Goal: Navigation & Orientation: Find specific page/section

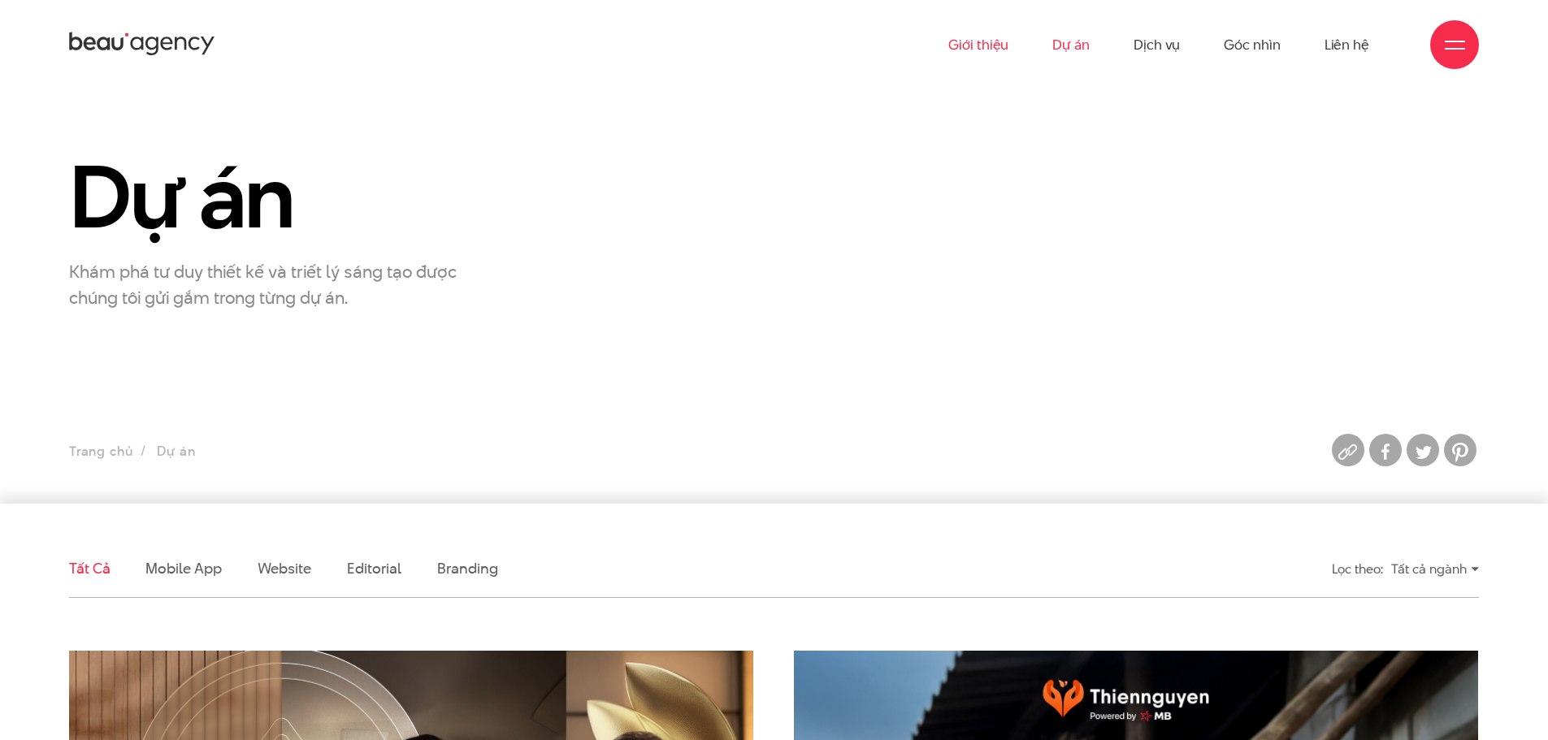
click at [973, 49] on link "Giới thiệu" at bounding box center [978, 44] width 60 height 89
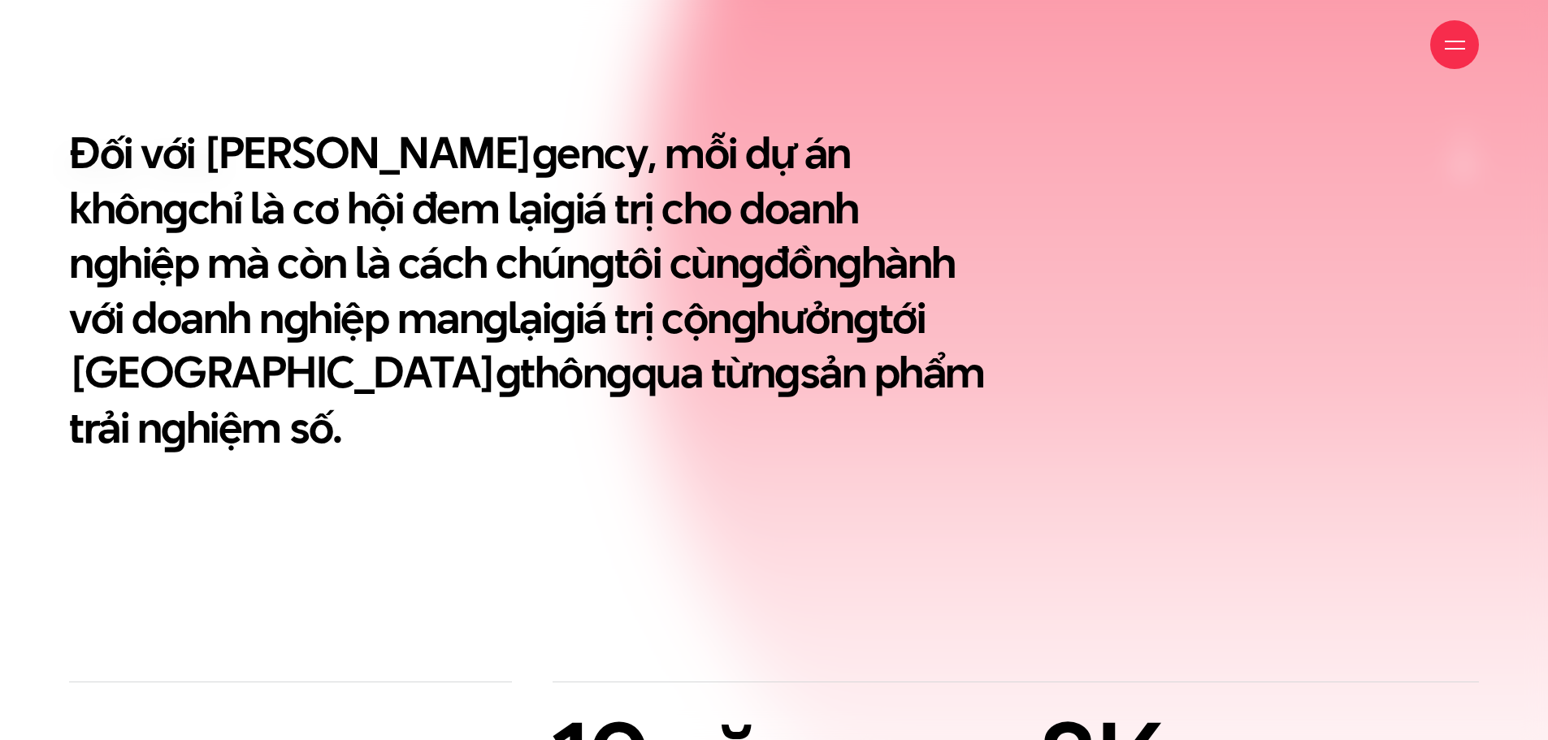
scroll to position [813, 0]
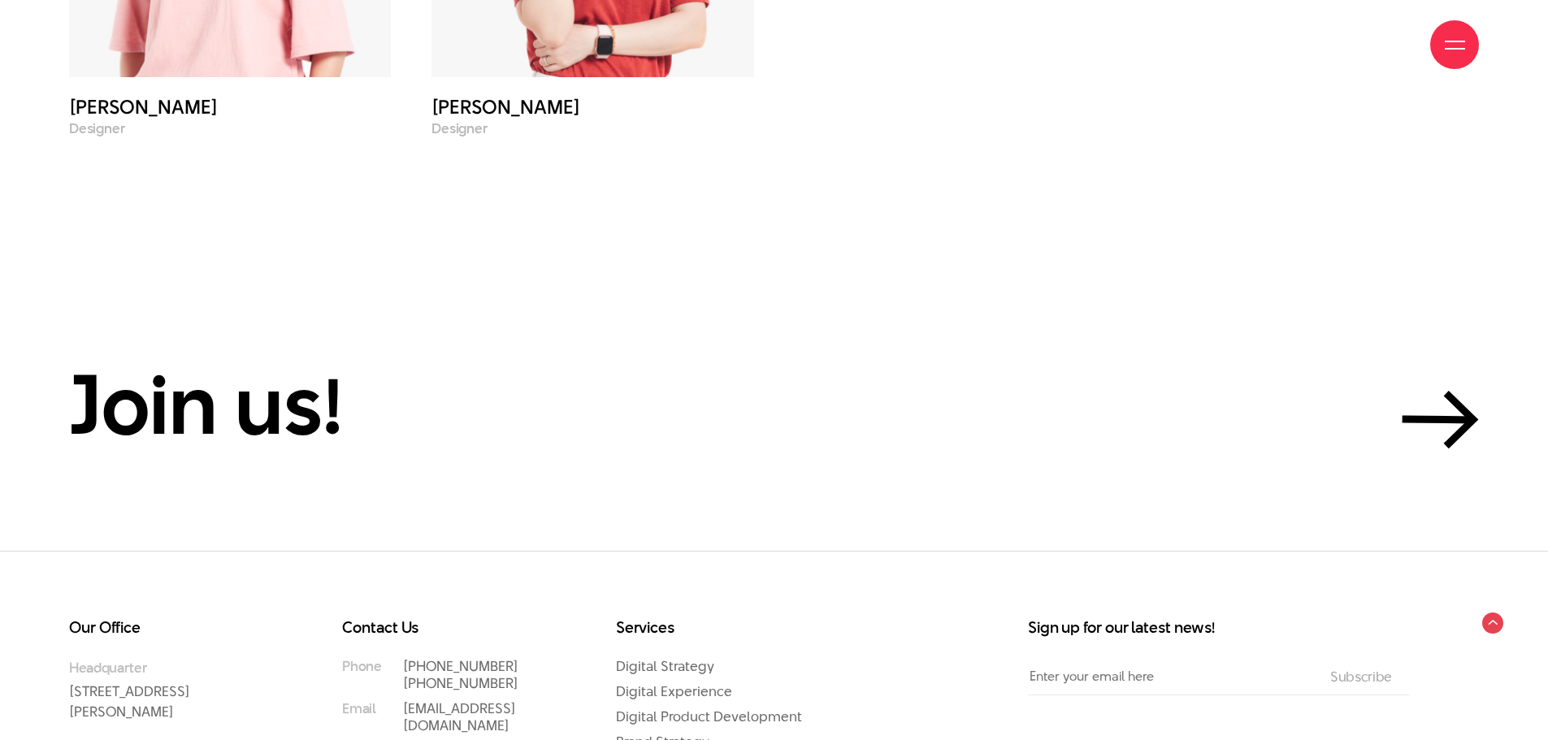
scroll to position [7150, 0]
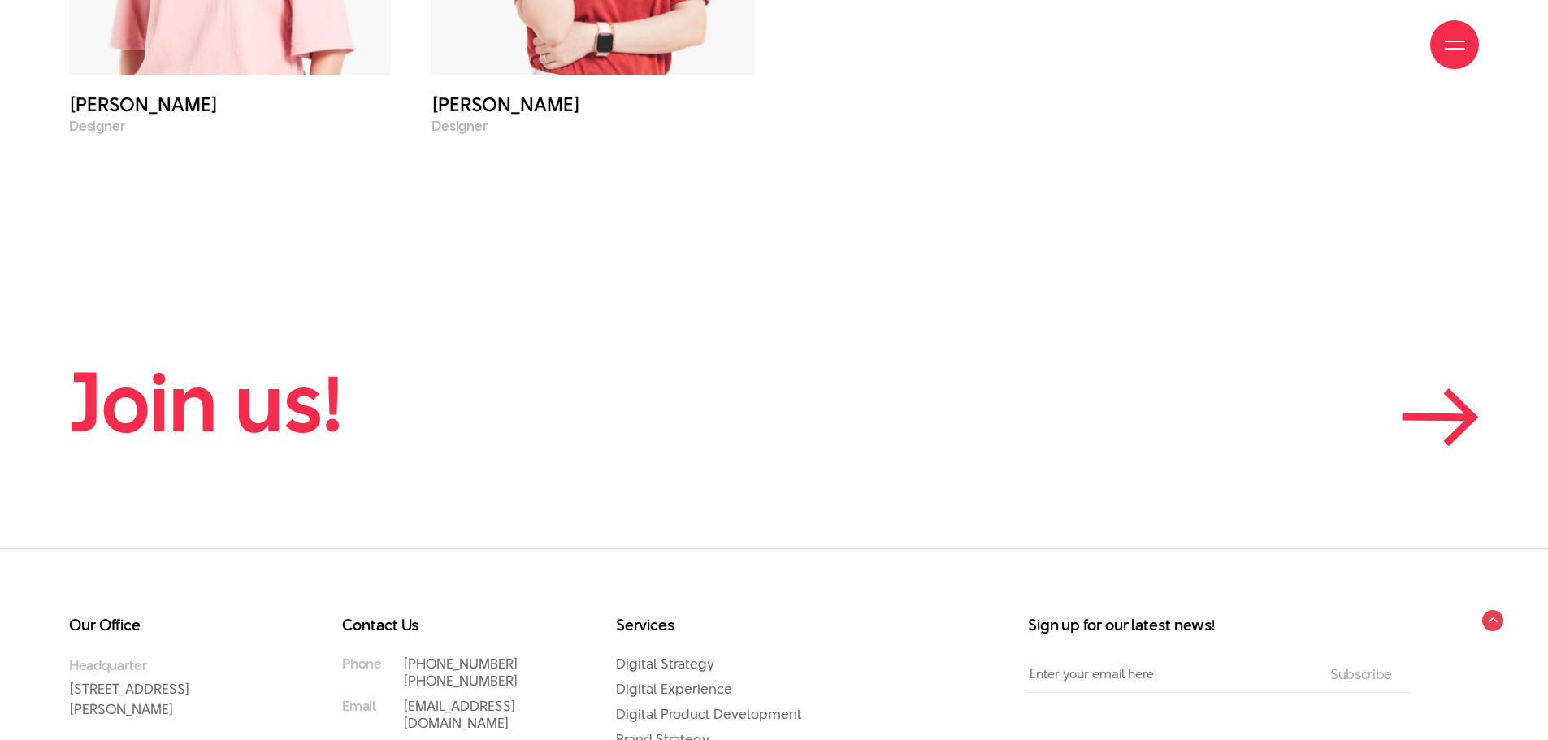
click at [1462, 417] on icon at bounding box center [1438, 417] width 64 height 1
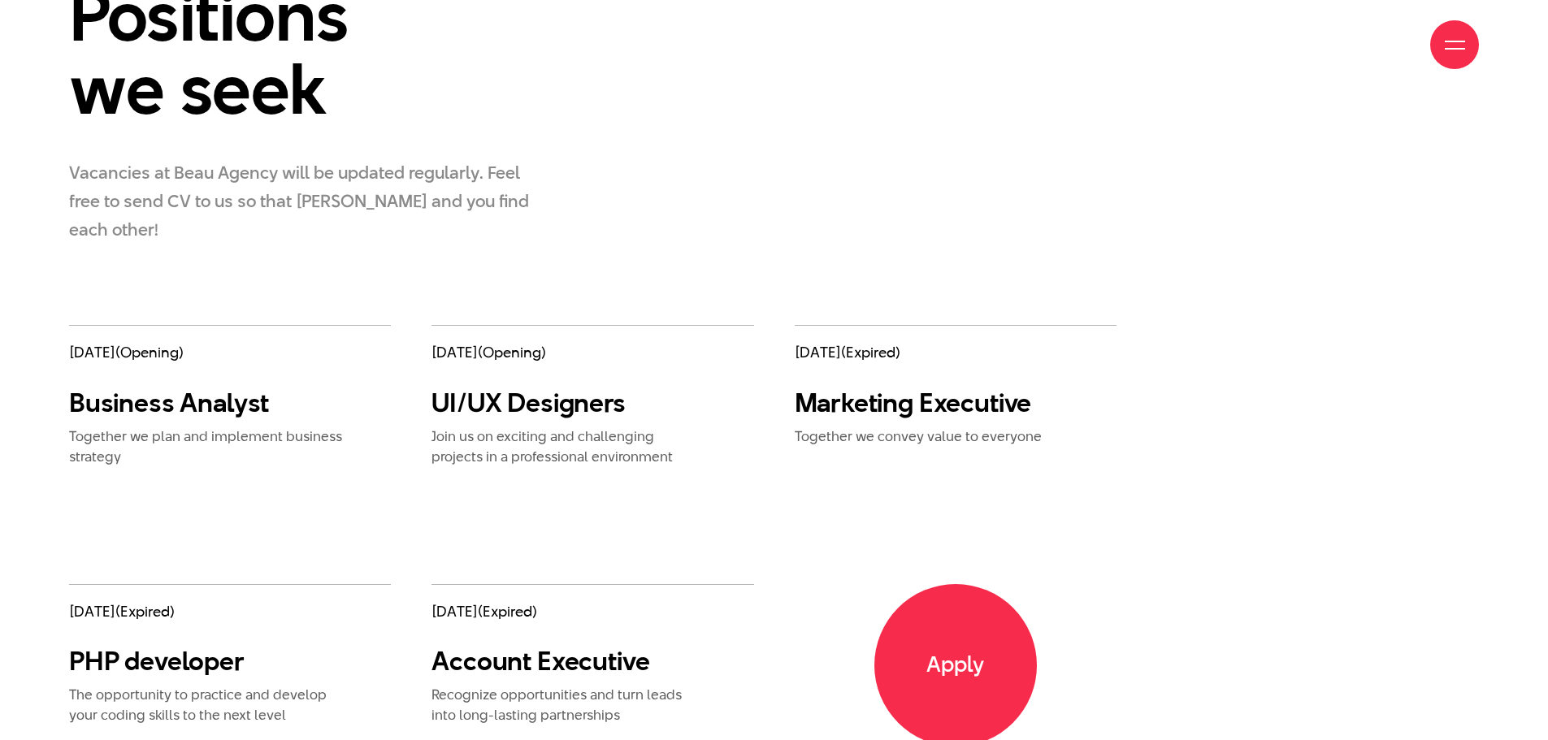
scroll to position [2681, 0]
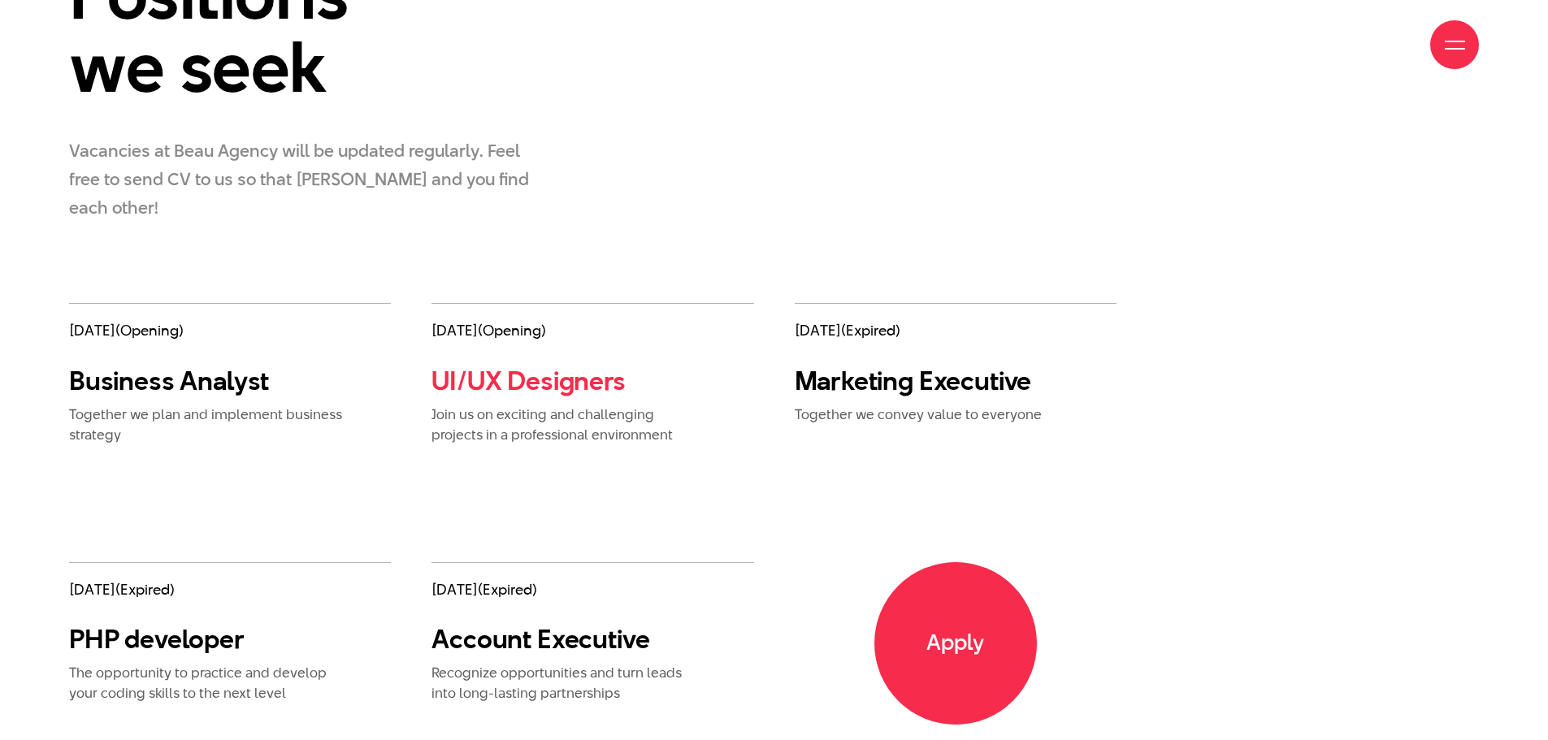
click at [529, 362] on link "UI/UX Designers" at bounding box center [527, 380] width 193 height 37
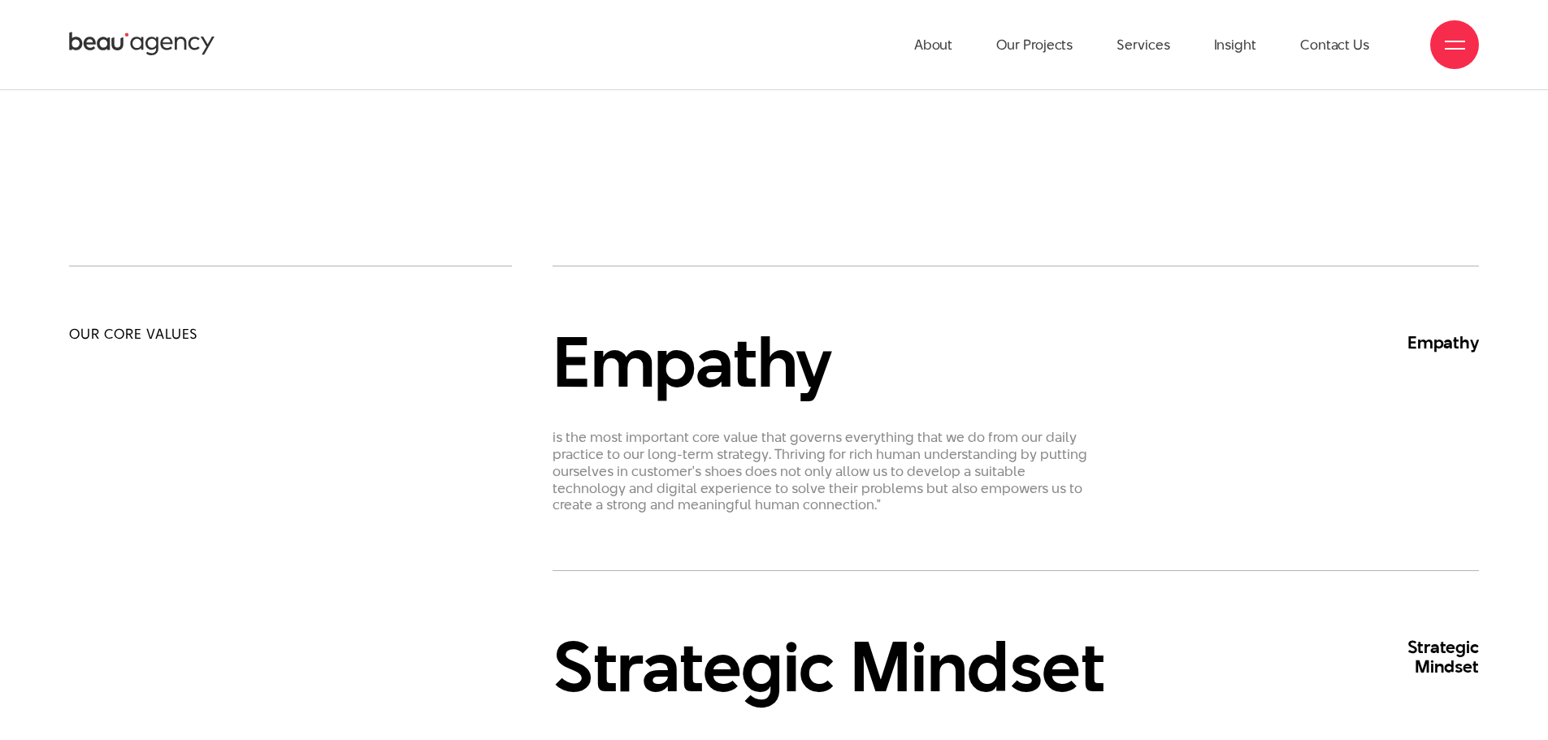
scroll to position [813, 0]
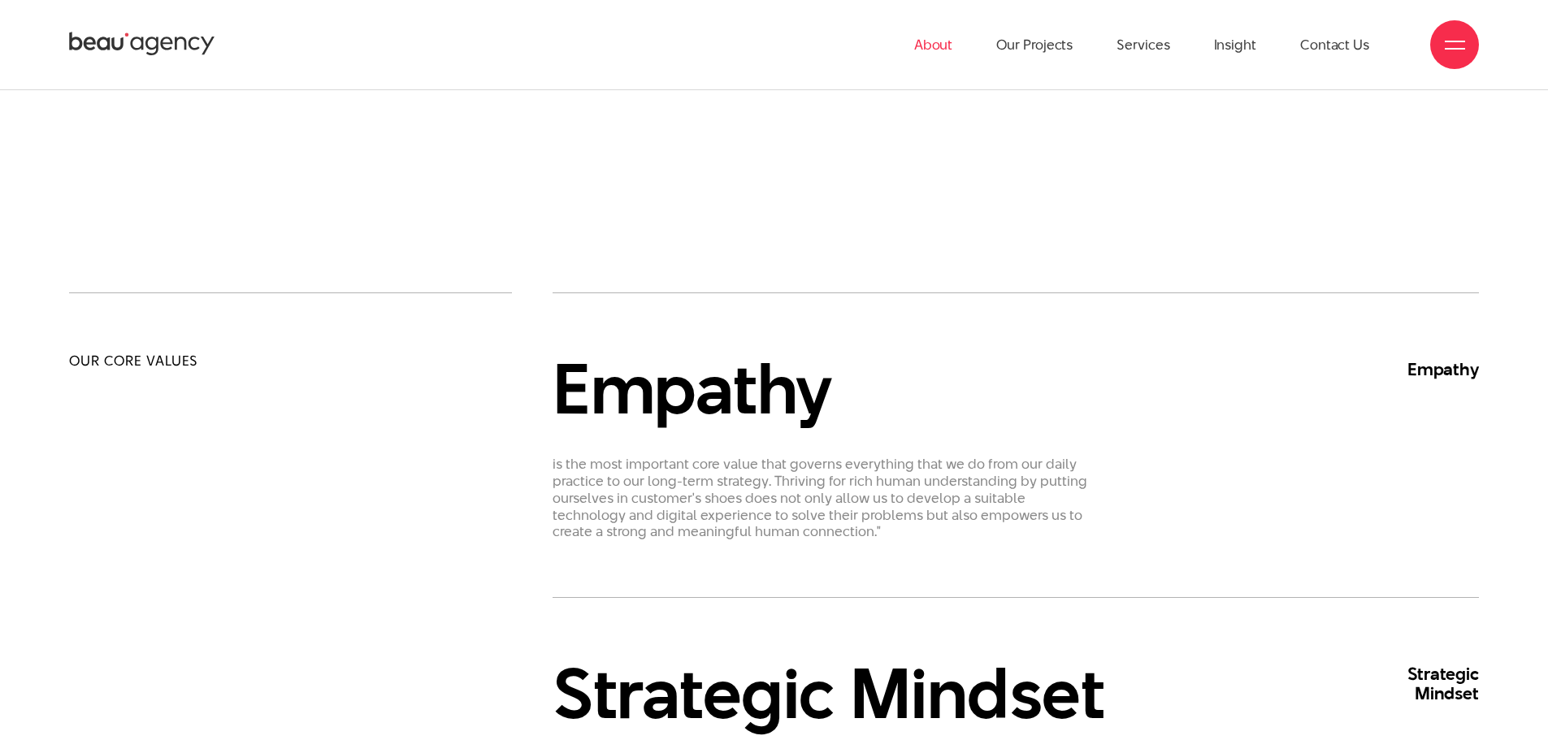
click at [947, 49] on link "About" at bounding box center [933, 44] width 39 height 89
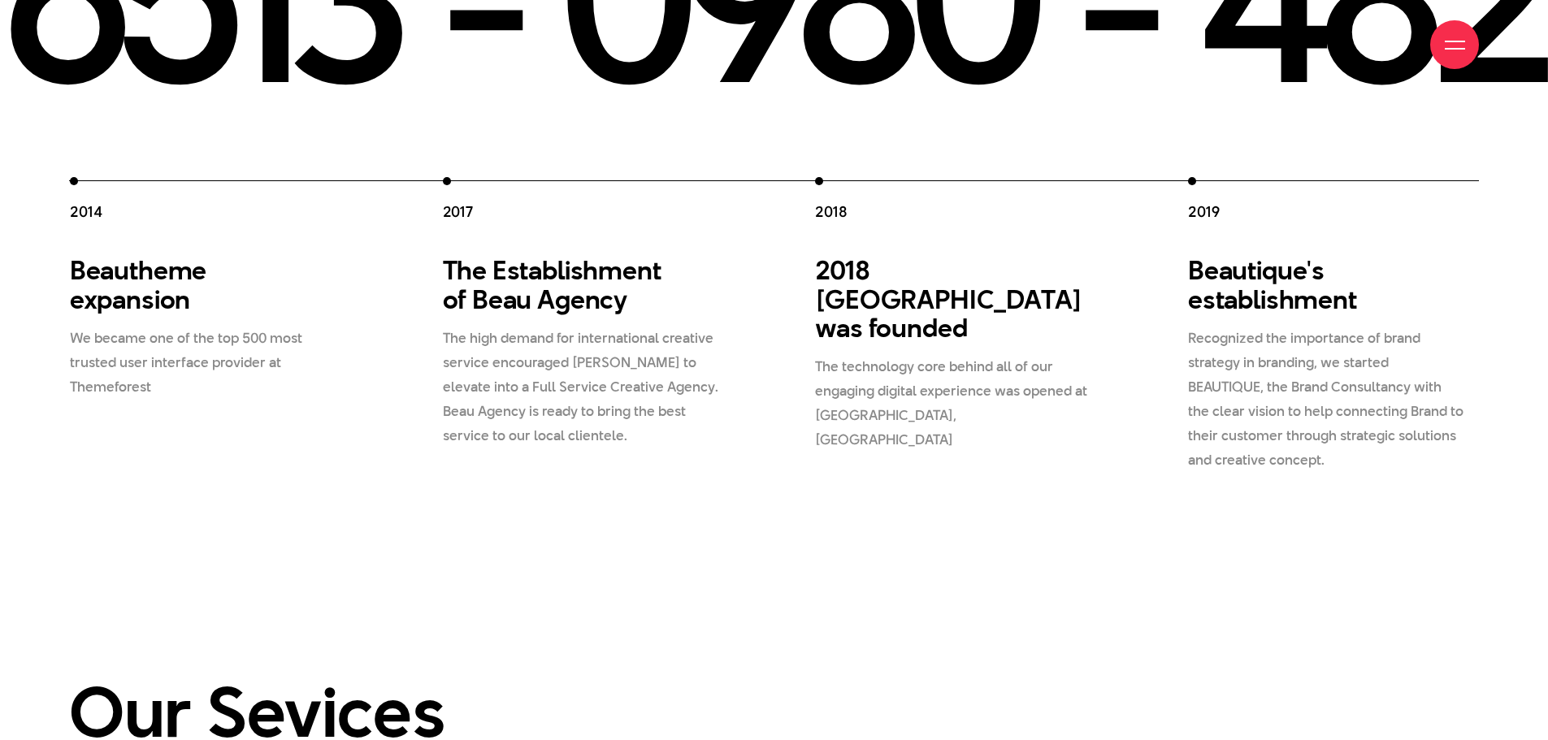
scroll to position [2844, 0]
